Goal: Transaction & Acquisition: Purchase product/service

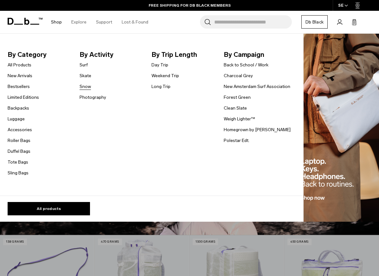
click at [90, 86] on link "Snow" at bounding box center [85, 86] width 11 height 7
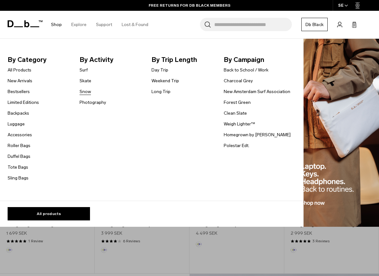
scroll to position [124, 0]
click at [90, 91] on link "Snow" at bounding box center [85, 91] width 11 height 7
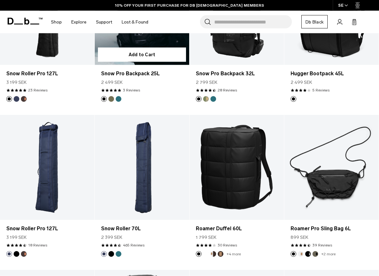
scroll to position [183, 0]
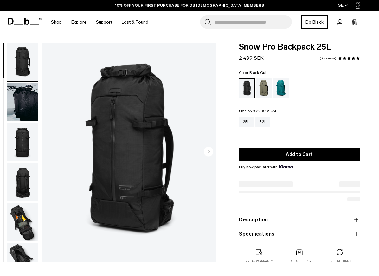
click at [269, 91] on div "Mash Green" at bounding box center [264, 88] width 16 height 20
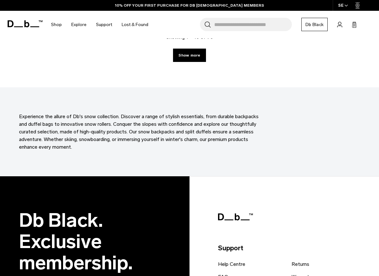
scroll to position [1638, 0]
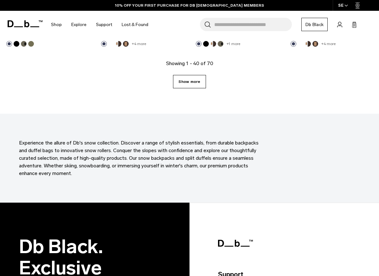
click at [192, 87] on link "Show more" at bounding box center [189, 81] width 33 height 13
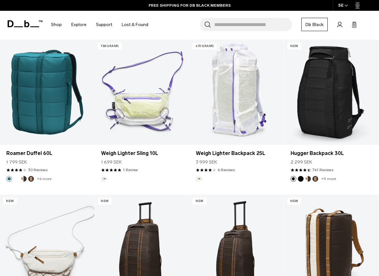
scroll to position [2278, 0]
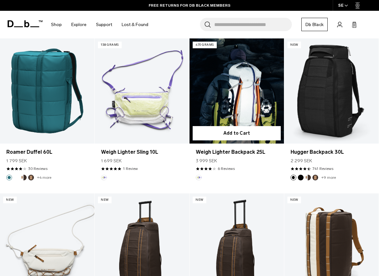
click at [252, 98] on link "Weigh Lighter Backpack 25L" at bounding box center [237, 90] width 94 height 105
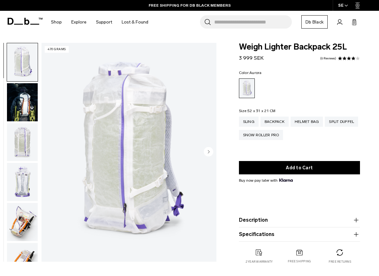
click at [25, 148] on img "button" at bounding box center [22, 142] width 31 height 38
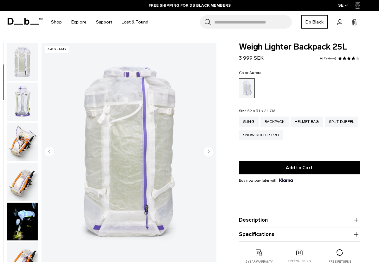
click at [27, 109] on img "button" at bounding box center [22, 101] width 31 height 38
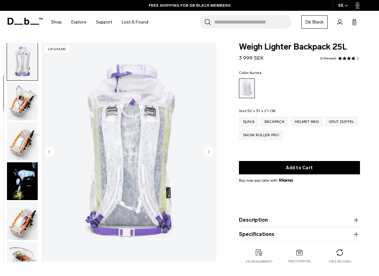
click at [29, 116] on img "button" at bounding box center [22, 101] width 31 height 38
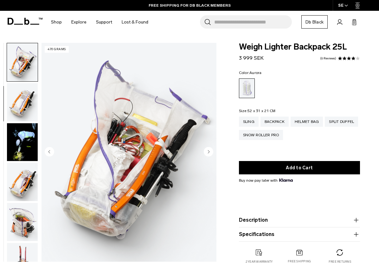
scroll to position [161, 0]
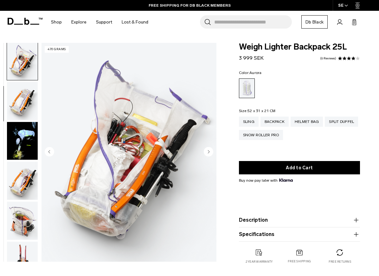
click at [0, 0] on html "Skip to content BUY NOW, PAY LATER WITH [PERSON_NAME] 10% OFF YOUR FIRST PURCHA…" at bounding box center [189, 138] width 379 height 276
click at [181, 66] on img "5 / 18" at bounding box center [129, 152] width 175 height 218
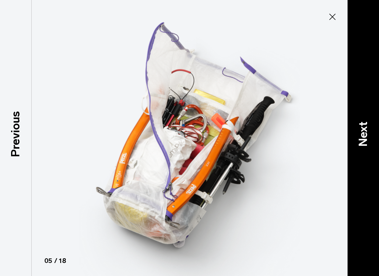
click at [370, 168] on div "Next" at bounding box center [363, 138] width 32 height 276
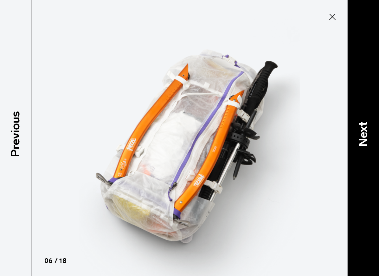
click at [361, 186] on div "Next" at bounding box center [363, 138] width 32 height 276
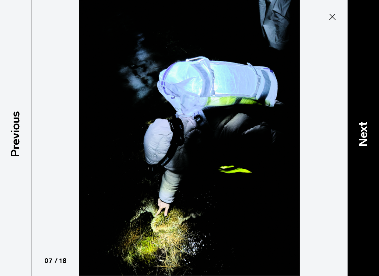
click at [361, 186] on div "Next" at bounding box center [363, 138] width 32 height 276
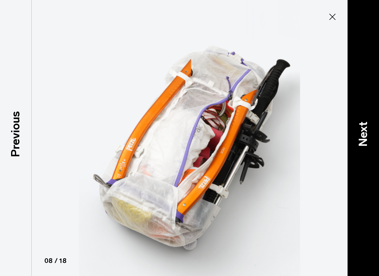
click at [361, 187] on div "Next" at bounding box center [363, 138] width 32 height 276
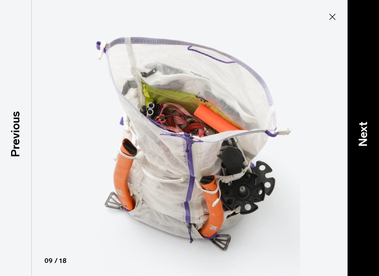
click at [361, 187] on div "Next" at bounding box center [363, 138] width 32 height 276
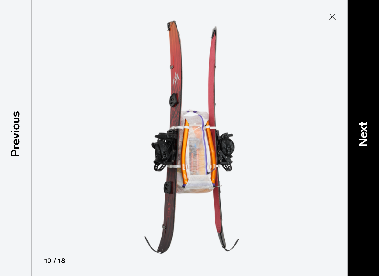
click at [365, 183] on div "Next" at bounding box center [363, 138] width 32 height 276
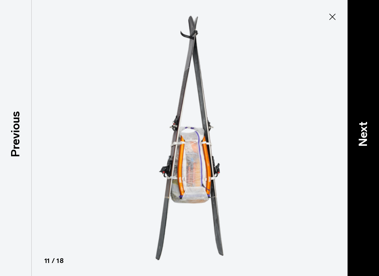
click at [369, 182] on div "Next" at bounding box center [363, 138] width 32 height 276
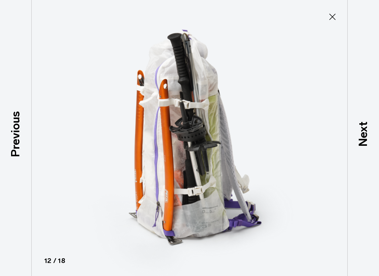
click at [329, 11] on button "Close" at bounding box center [332, 16] width 21 height 13
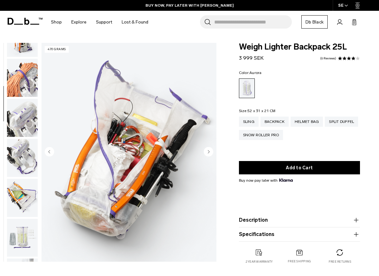
click at [19, 169] on img "button" at bounding box center [22, 158] width 31 height 38
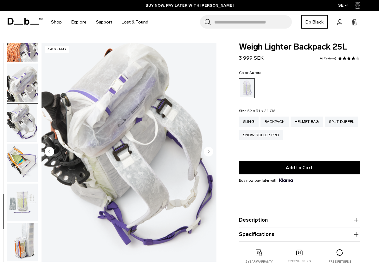
scroll to position [503, 0]
click at [23, 177] on img "button" at bounding box center [22, 162] width 31 height 38
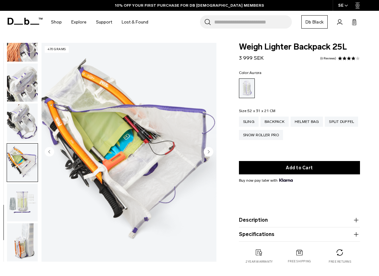
click at [19, 195] on img "button" at bounding box center [22, 202] width 31 height 38
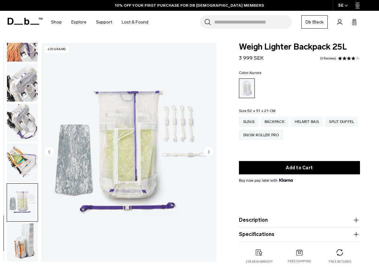
click at [29, 146] on img "button" at bounding box center [22, 162] width 31 height 38
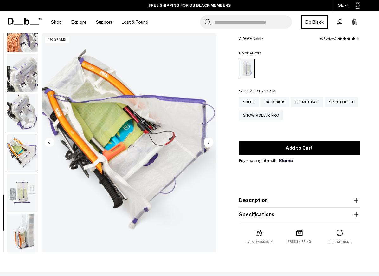
scroll to position [23, 0]
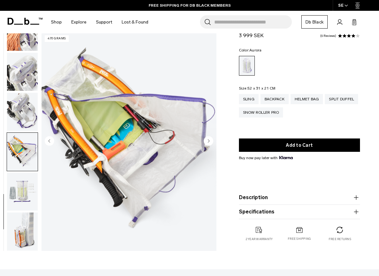
click at [19, 228] on img "button" at bounding box center [22, 231] width 31 height 38
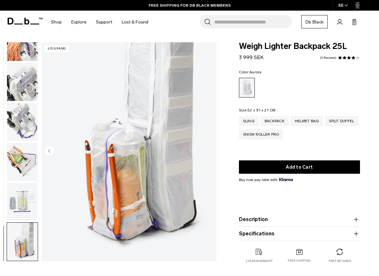
scroll to position [1, 0]
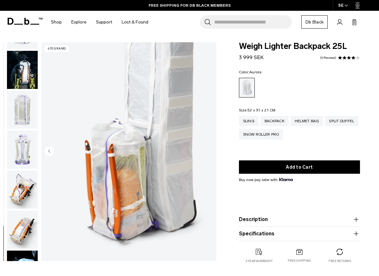
click at [17, 156] on img "button" at bounding box center [22, 149] width 31 height 38
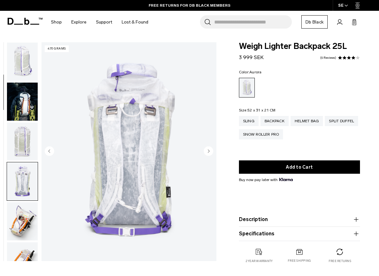
scroll to position [0, 0]
click at [21, 138] on img "button" at bounding box center [22, 141] width 31 height 38
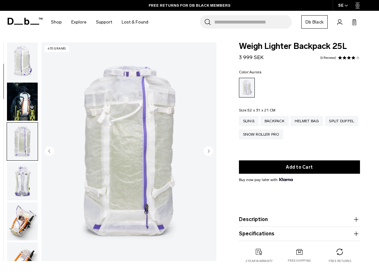
click at [21, 107] on img "button" at bounding box center [22, 101] width 31 height 38
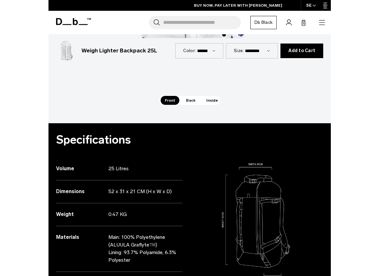
scroll to position [528, 0]
